Goal: Communication & Community: Answer question/provide support

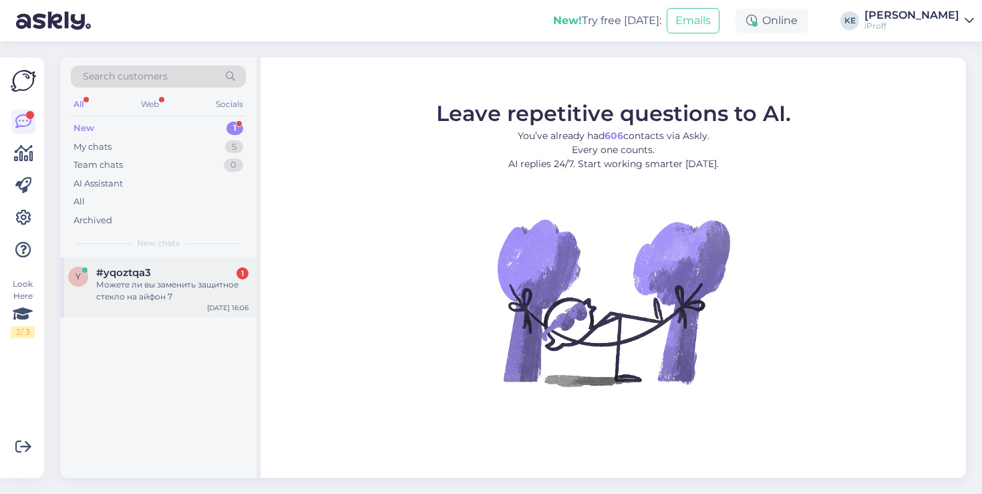
click at [212, 283] on div "Можете ли вы заменить защитное стекло на айфон 7" at bounding box center [172, 291] width 152 height 24
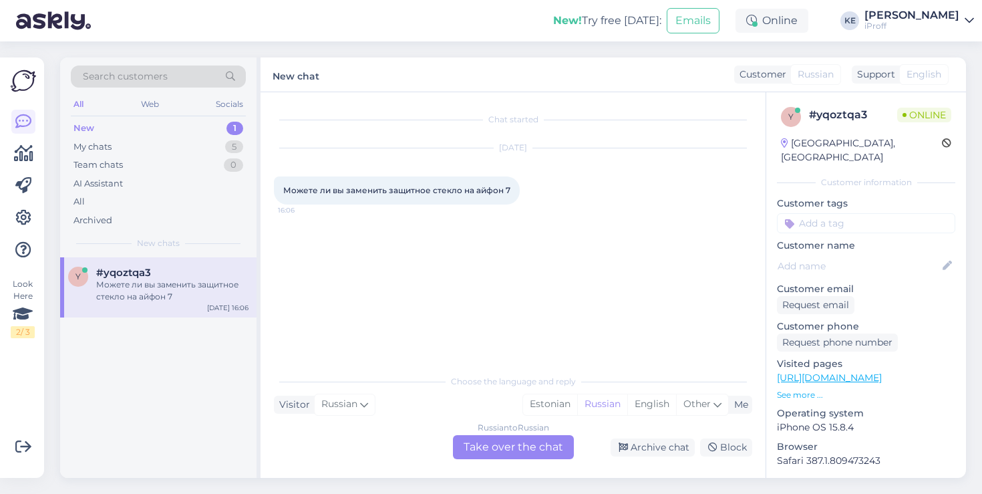
click at [508, 446] on div "Russian to Russian Take over the chat" at bounding box center [513, 447] width 121 height 24
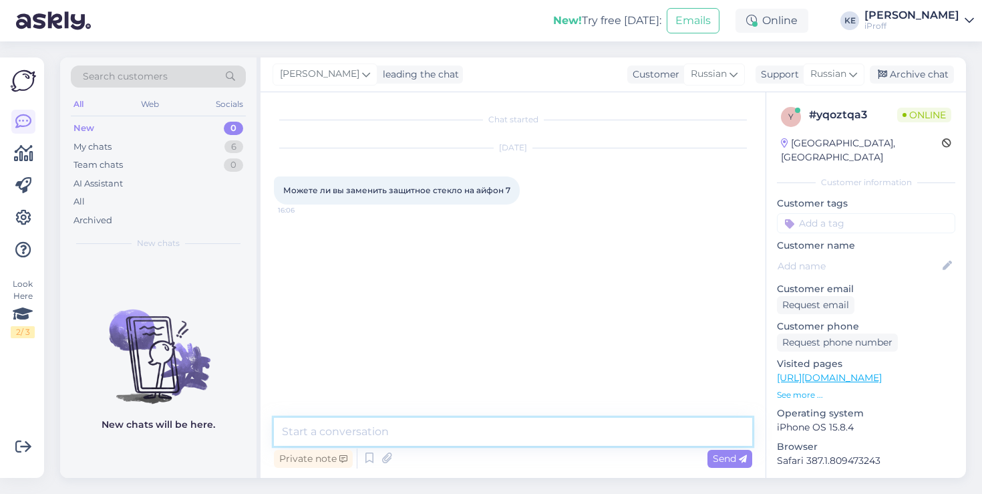
click at [485, 427] on textarea at bounding box center [513, 432] width 478 height 28
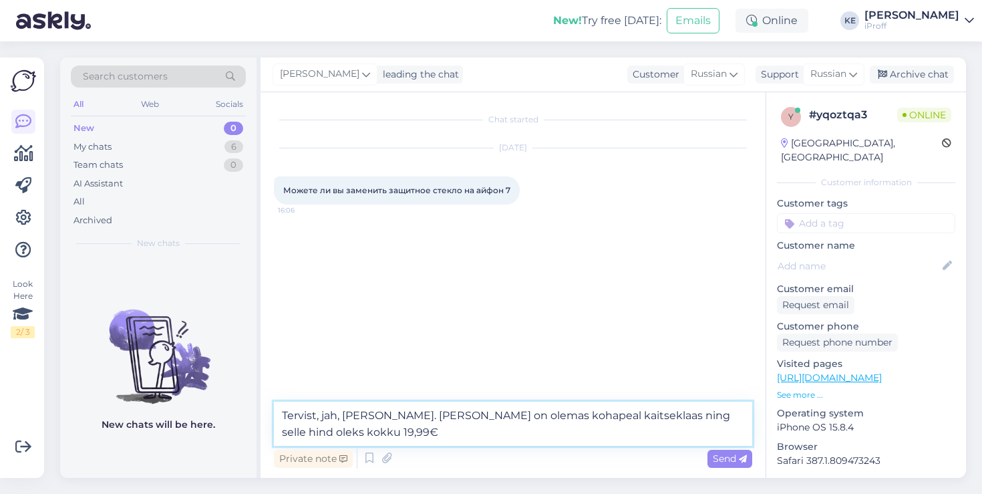
paste textarea "Здравствуйте, да, конечно можем. У нас в наличии есть защитное стекло, его стои…"
click at [370, 190] on span "Можете ли вы заменить защитное стекло на айфон 7" at bounding box center [396, 190] width 227 height 10
copy span "заменить"
click at [467, 414] on textarea "Здравствуйте, да, конечно можем. У нас в наличии есть защитное стекло, его стои…" at bounding box center [513, 424] width 478 height 44
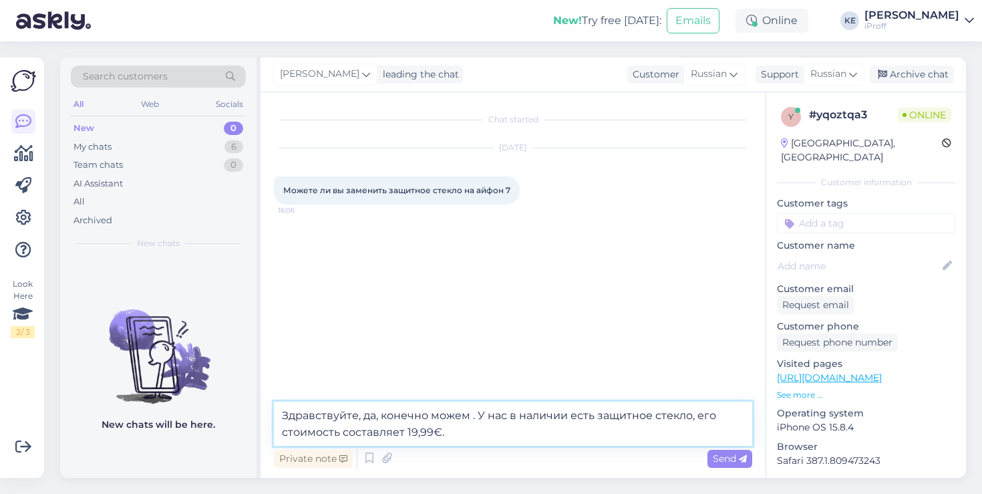
paste textarea "заменить"
click at [322, 436] on textarea "Здравствуйте, да, конечно можем заменить. У нас в наличии есть защитное стекло,…" at bounding box center [513, 424] width 478 height 44
click at [442, 428] on textarea "Здравствуйте, да, конечно можем заменить. У нас в наличии есть защитное стекло …" at bounding box center [513, 424] width 478 height 44
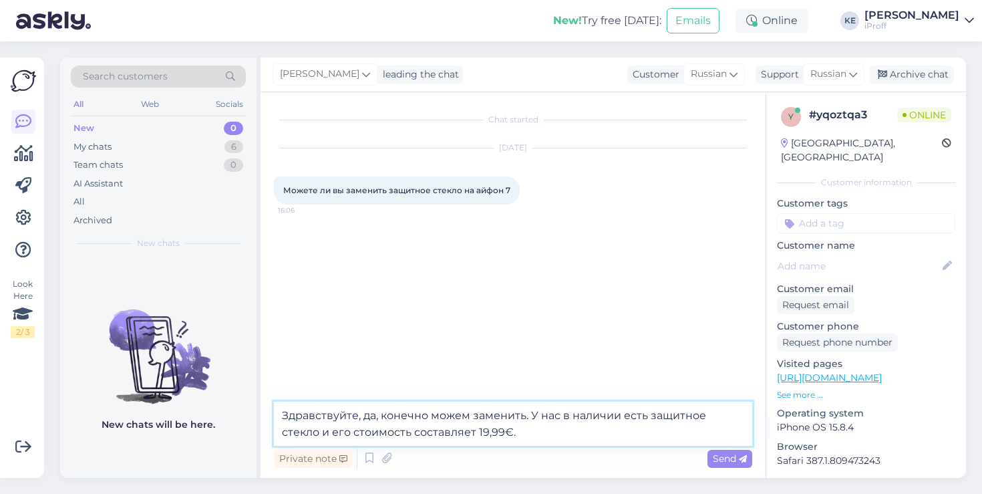
click at [442, 430] on textarea "Здравствуйте, да, конечно можем заменить. У нас в наличии есть защитное стекло …" at bounding box center [513, 424] width 478 height 44
type textarea "Здравствуйте, да, конечно можем заменить. У нас в наличии есть защитное стекло …"
click at [720, 455] on span "Send" at bounding box center [730, 458] width 34 height 12
